Goal: Task Accomplishment & Management: Use online tool/utility

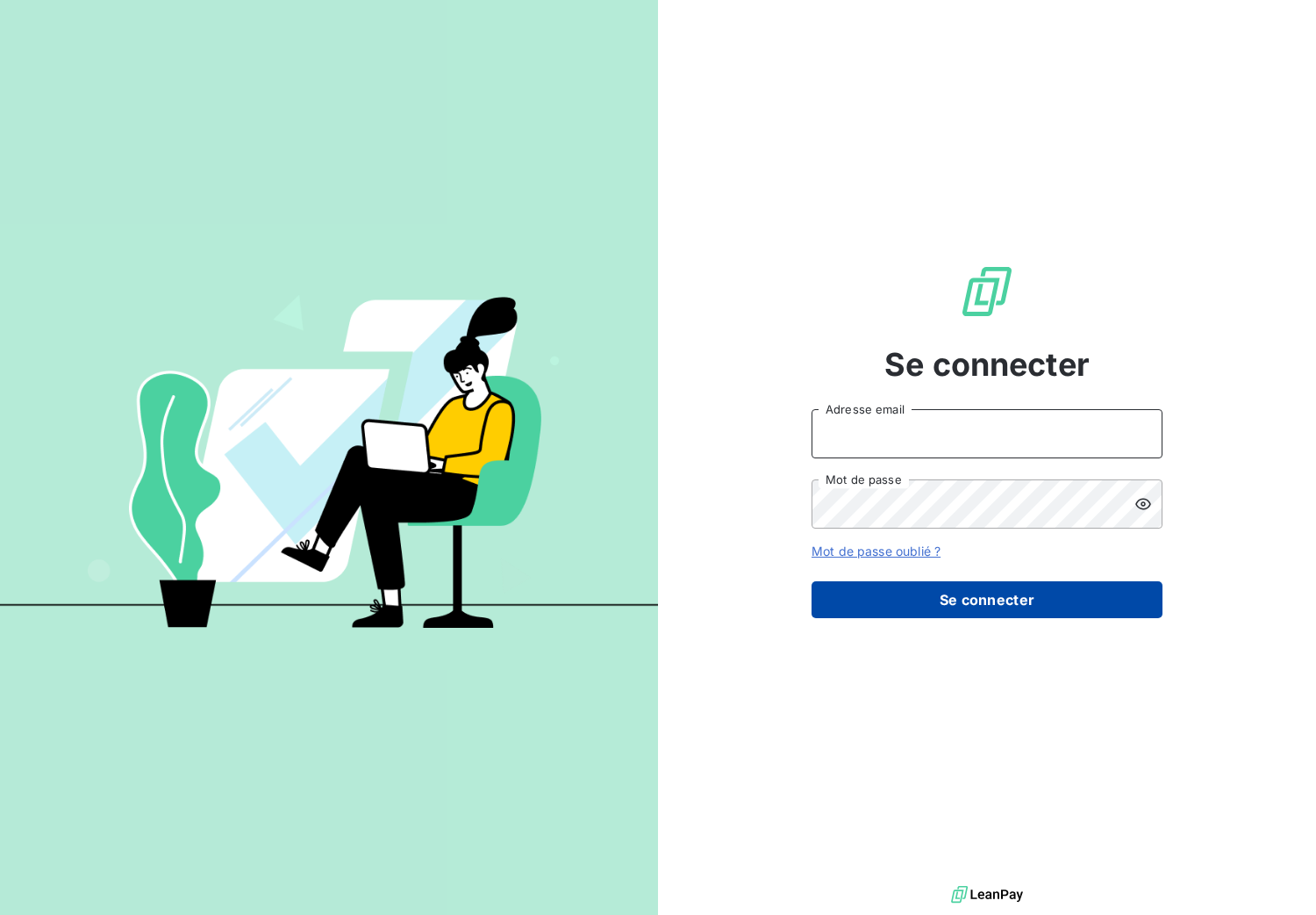
type input "[PERSON_NAME][EMAIL_ADDRESS][DOMAIN_NAME]"
click at [890, 590] on button "Se connecter" at bounding box center [987, 599] width 351 height 36
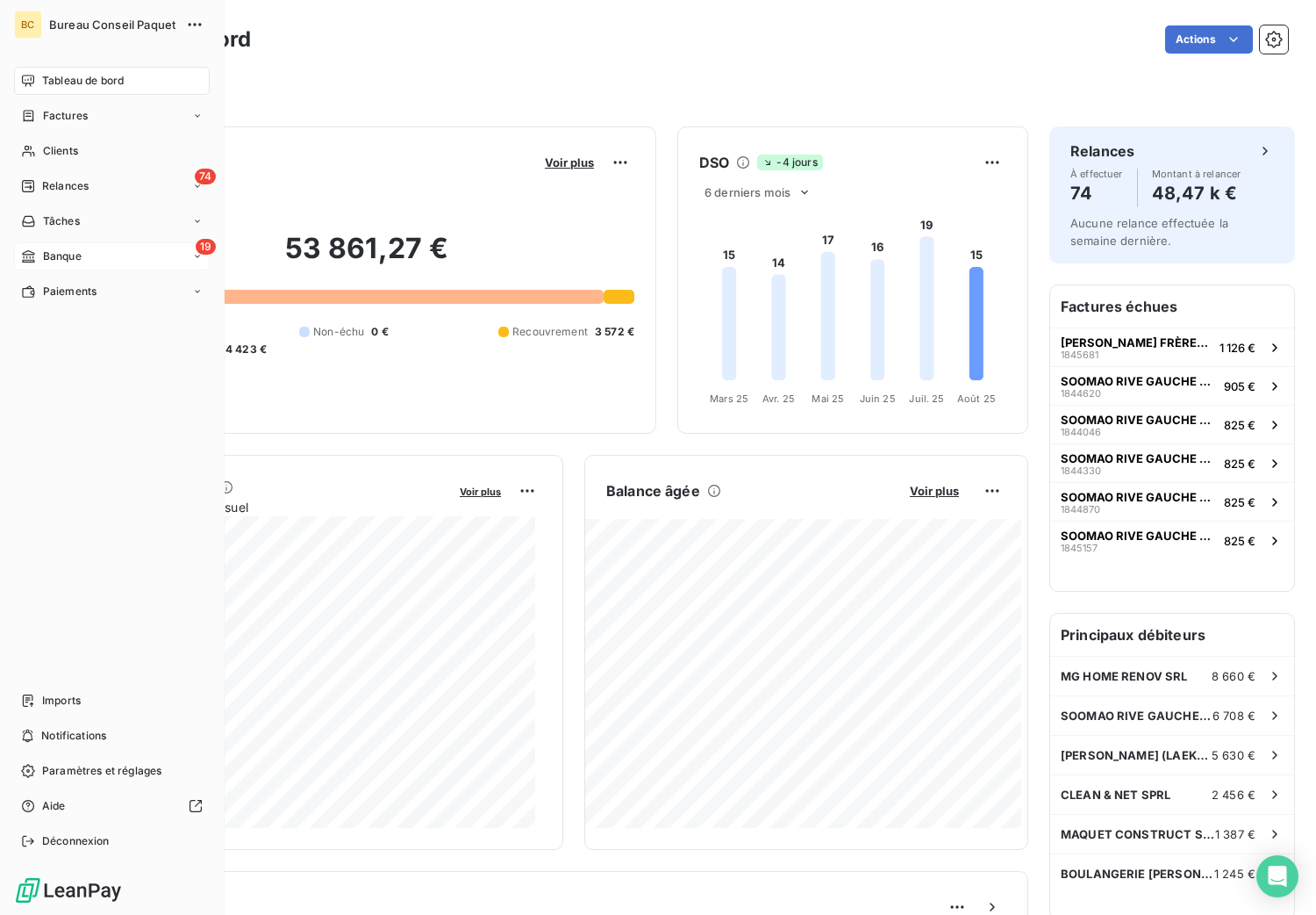
click at [66, 251] on span "Banque" at bounding box center [62, 256] width 38 height 16
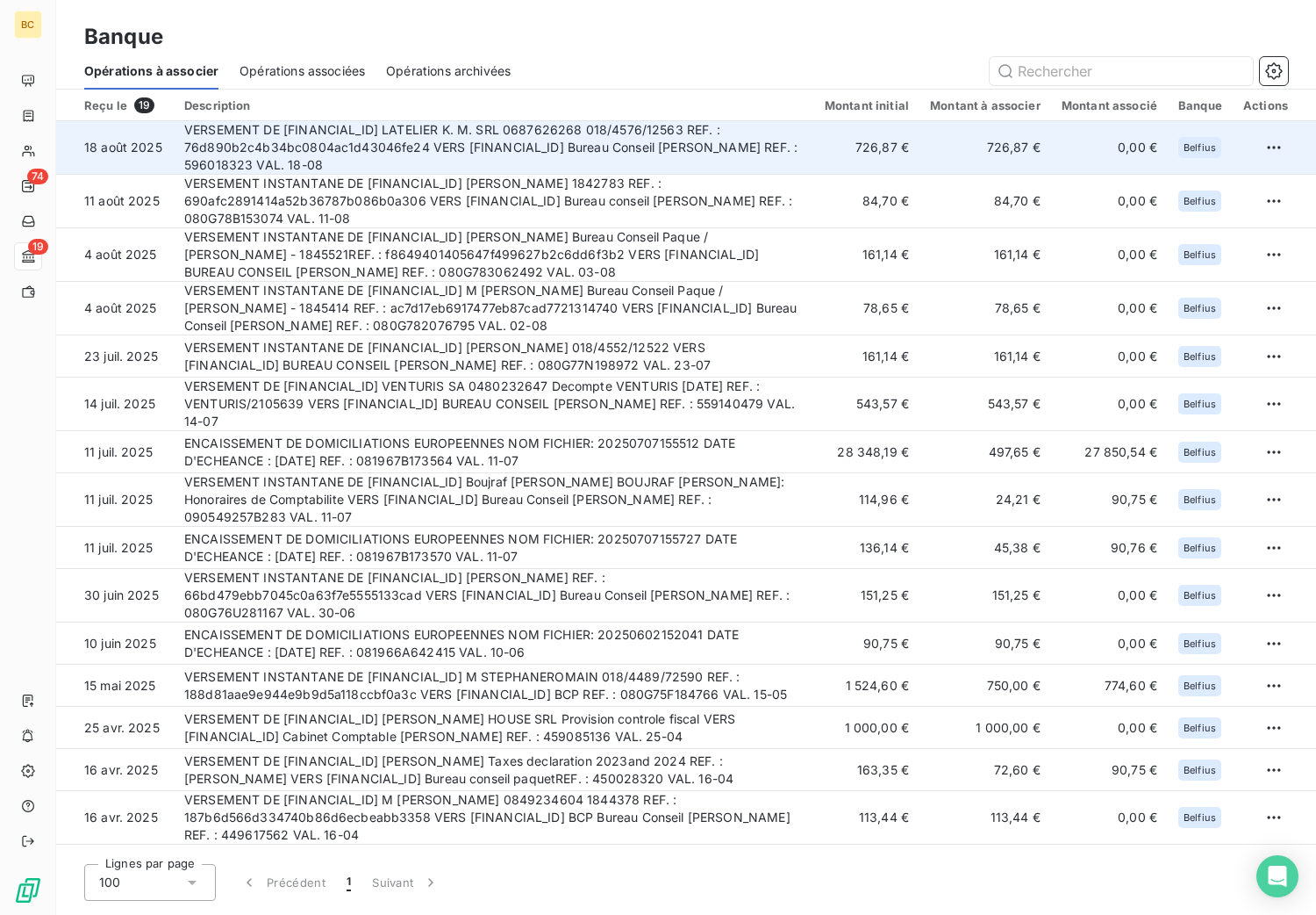
click at [534, 145] on td "VERSEMENT DE [FINANCIAL_ID] LATELIER K. M. SRL 0687626268 018/4576/12563 REF. :…" at bounding box center [494, 148] width 640 height 53
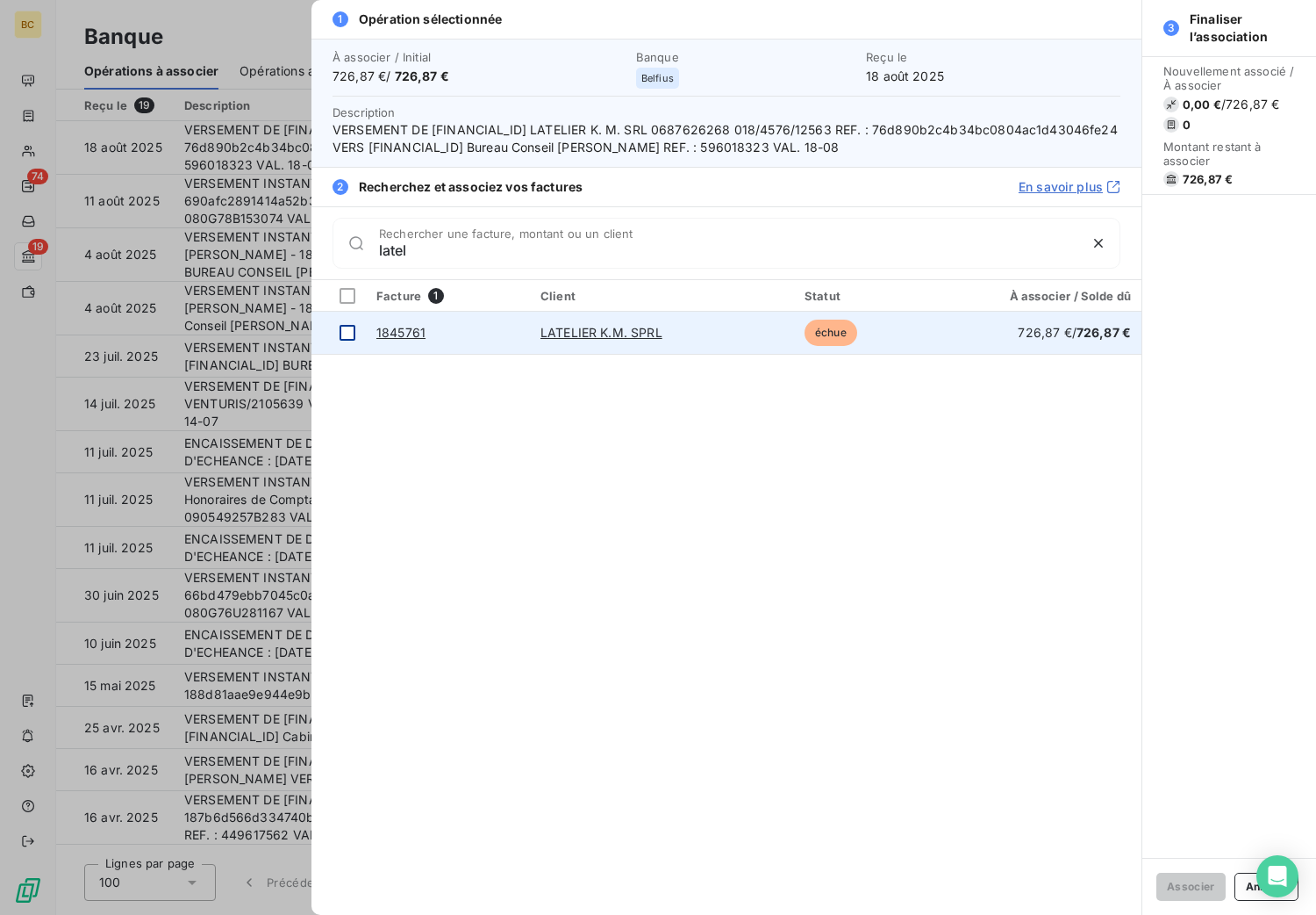
type input "latel"
click at [347, 336] on div at bounding box center [347, 333] width 16 height 16
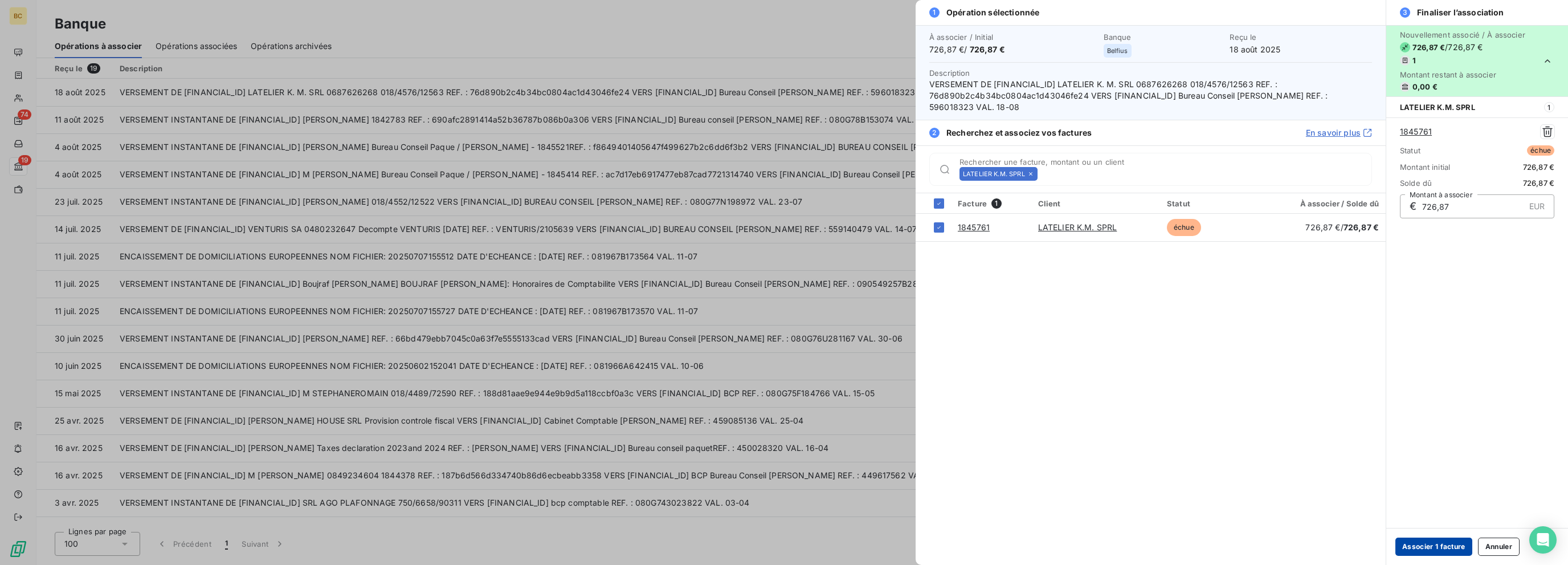
click at [854, 552] on button "Associer 1 facture" at bounding box center [1434, 546] width 77 height 19
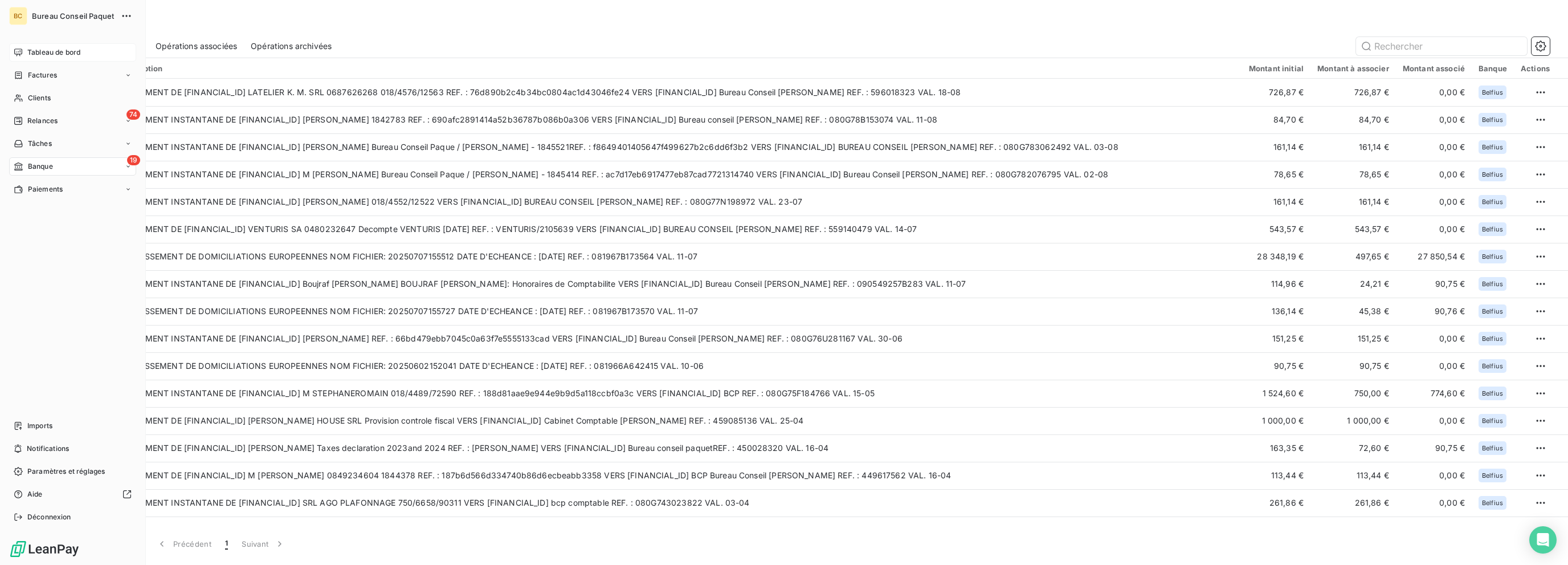
click at [45, 52] on span "Tableau de bord" at bounding box center [54, 52] width 53 height 10
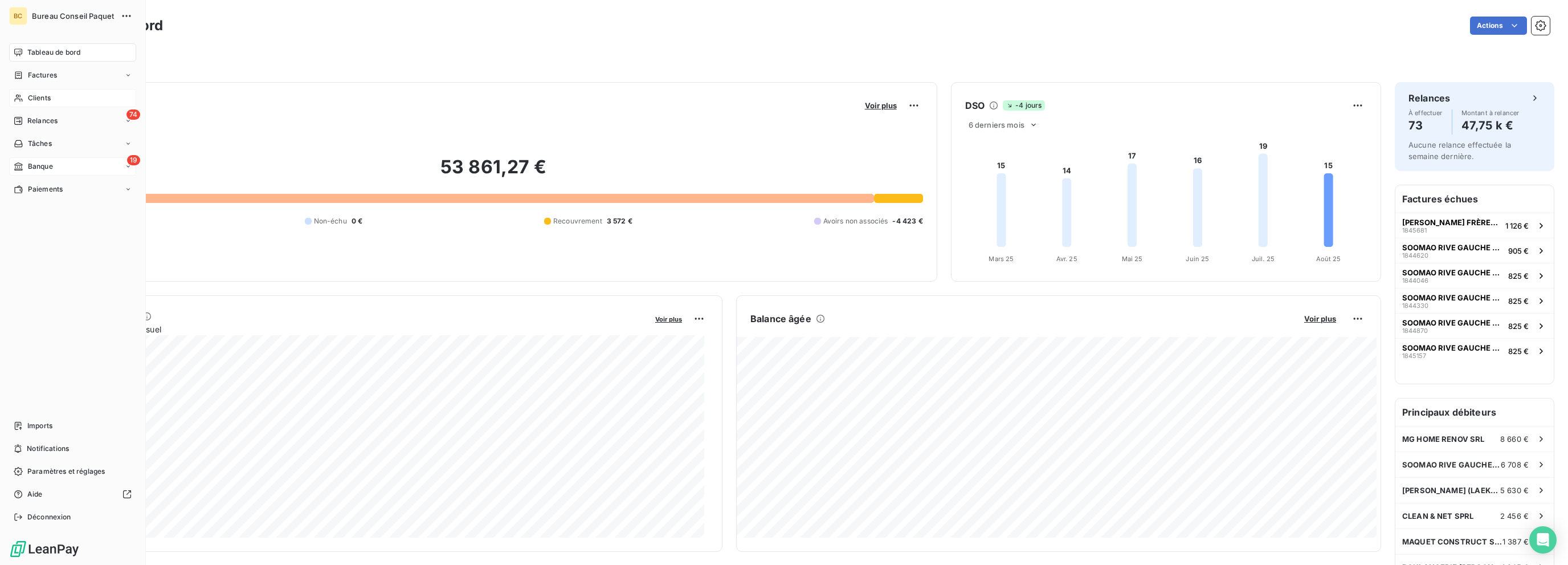
click at [27, 102] on div "Clients" at bounding box center [72, 98] width 127 height 19
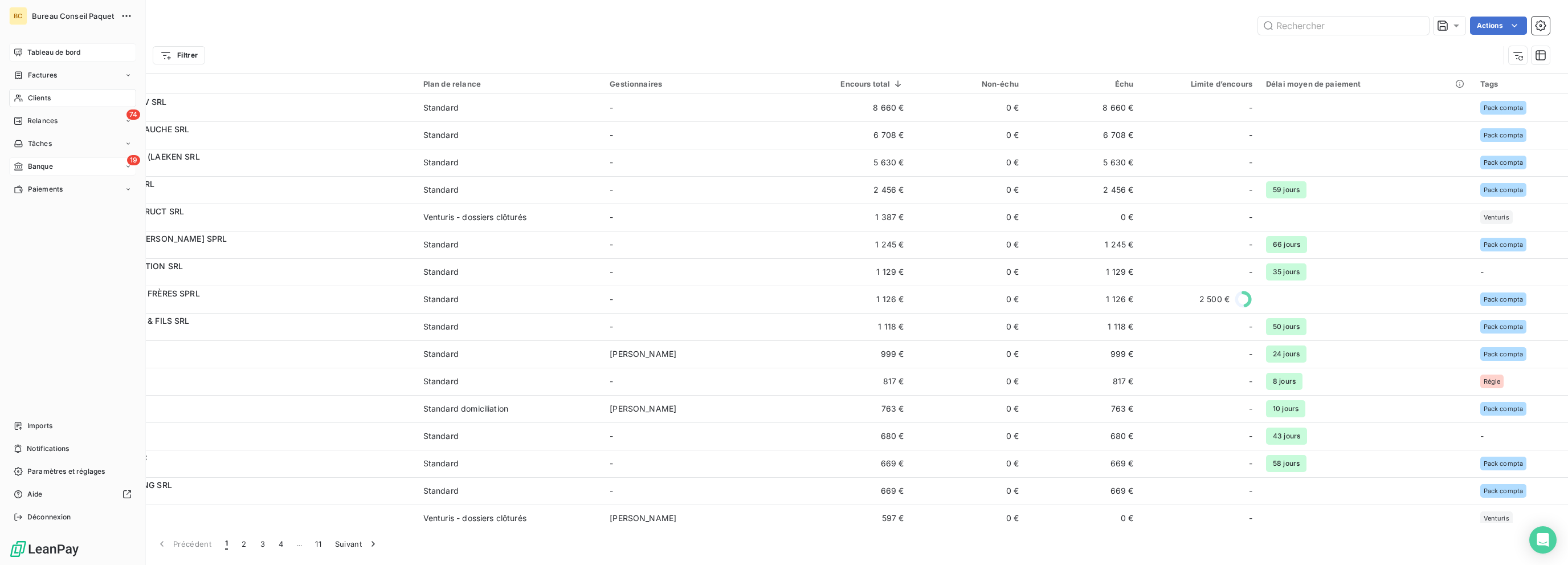
click at [19, 100] on icon at bounding box center [18, 98] width 10 height 9
